Goal: Navigation & Orientation: Find specific page/section

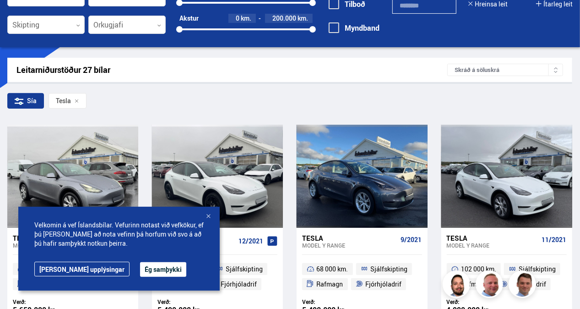
click at [141, 267] on button "Ég samþykki" at bounding box center [163, 269] width 46 height 15
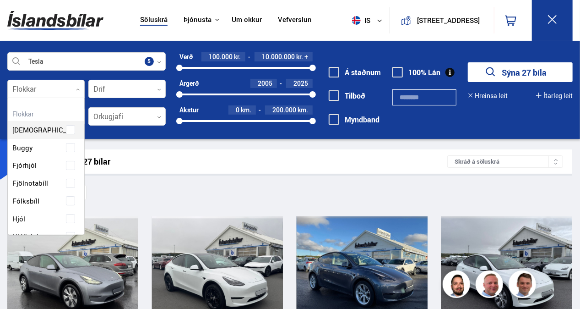
click at [77, 89] on icon at bounding box center [77, 89] width 3 height 2
click at [77, 88] on icon at bounding box center [78, 89] width 4 height 4
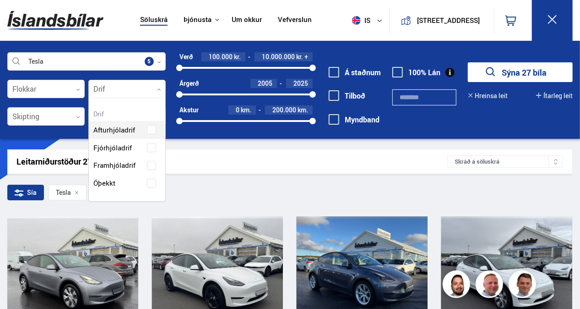
click at [156, 88] on div at bounding box center [126, 89] width 77 height 18
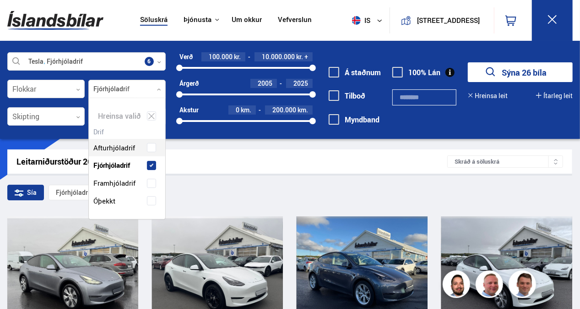
click at [293, 158] on div "Leitarniðurstöður 26 bílar" at bounding box center [231, 162] width 431 height 10
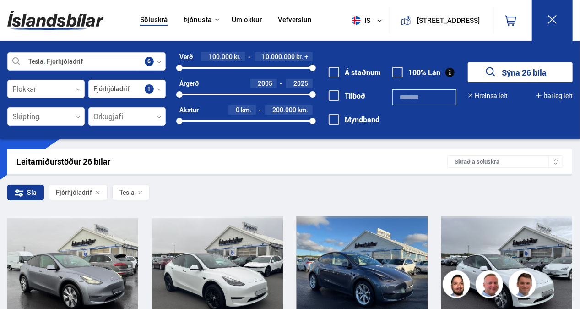
click at [161, 60] on icon at bounding box center [159, 62] width 4 height 4
click at [134, 61] on div at bounding box center [86, 62] width 158 height 18
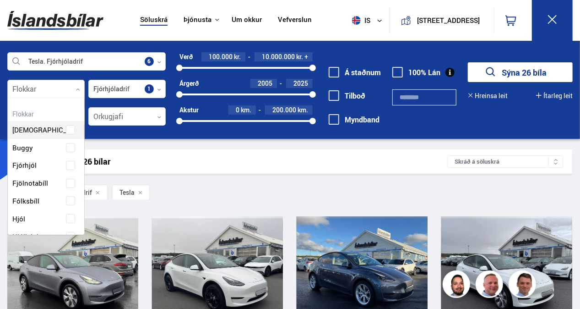
click at [76, 88] on icon at bounding box center [78, 89] width 4 height 4
click at [281, 161] on div "Leitarniðurstöður 26 bílar" at bounding box center [231, 162] width 431 height 10
